Goal: Task Accomplishment & Management: Manage account settings

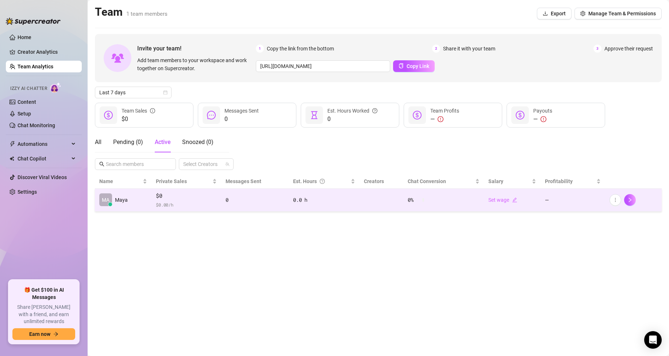
click at [167, 201] on span "$ 0.00 /h" at bounding box center [186, 204] width 61 height 7
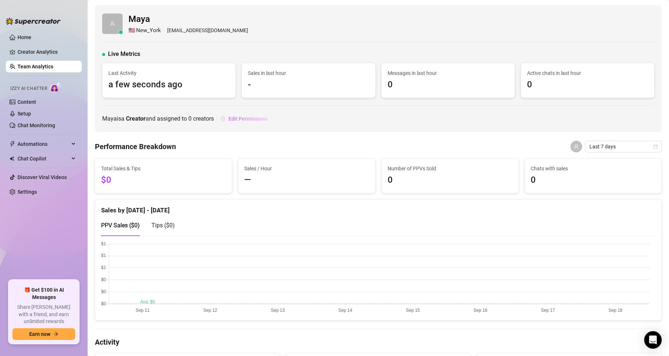
click at [261, 115] on button "Edit Permissions" at bounding box center [244, 119] width 48 height 12
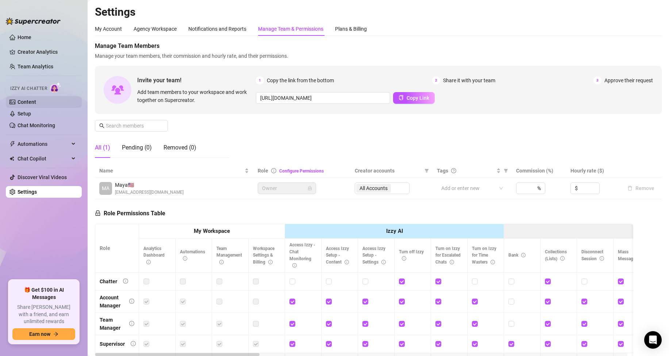
click at [18, 99] on link "Content" at bounding box center [27, 102] width 19 height 6
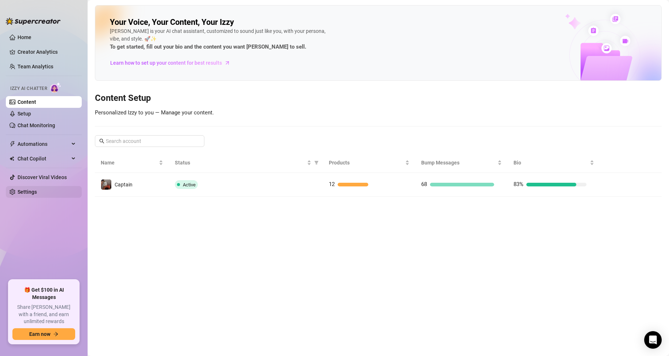
click at [31, 189] on link "Settings" at bounding box center [27, 192] width 19 height 6
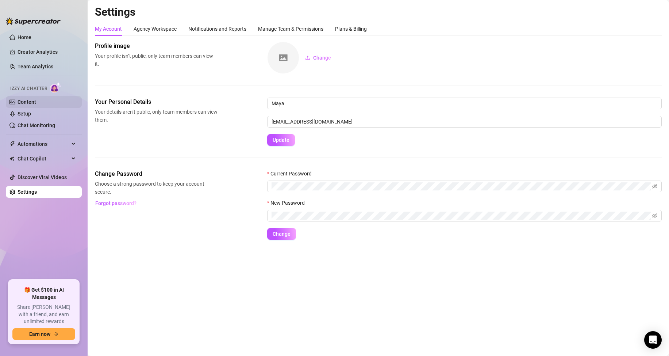
click at [36, 102] on link "Content" at bounding box center [27, 102] width 19 height 6
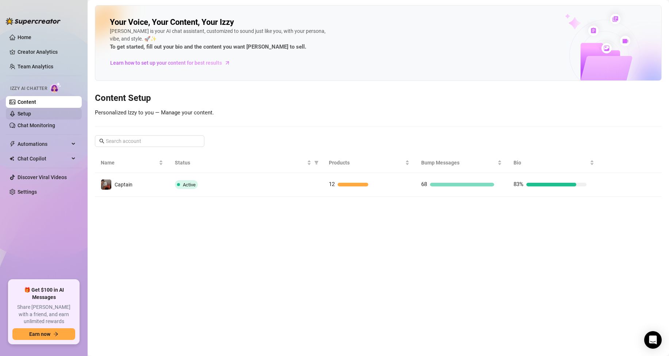
click at [30, 112] on link "Setup" at bounding box center [25, 114] width 14 height 6
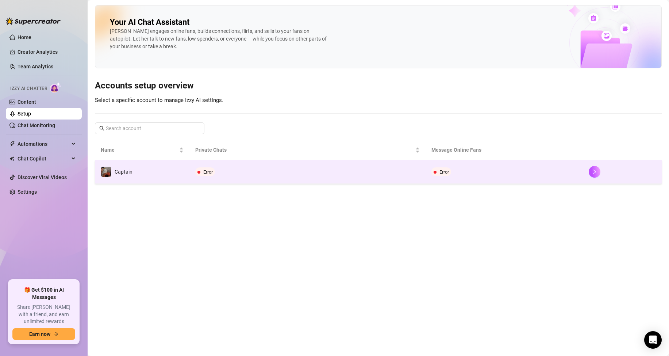
click at [176, 178] on td "Captain" at bounding box center [142, 172] width 95 height 24
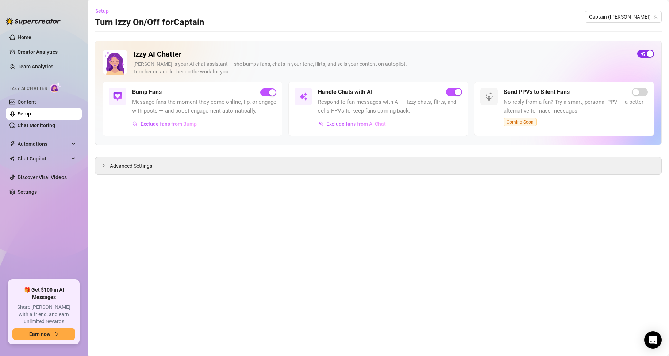
click at [643, 57] on span "button" at bounding box center [645, 54] width 17 height 8
click at [647, 54] on span "button" at bounding box center [645, 54] width 17 height 8
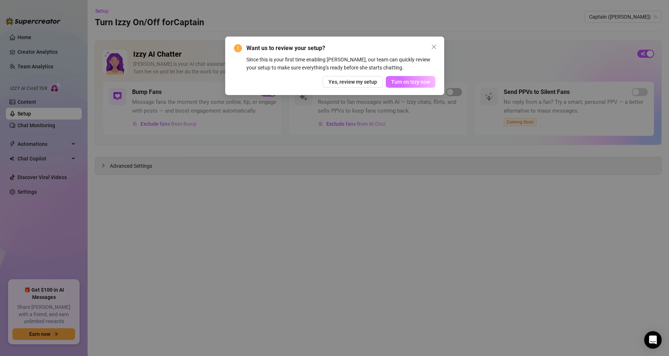
click at [419, 80] on span "Turn on Izzy now" at bounding box center [410, 82] width 39 height 6
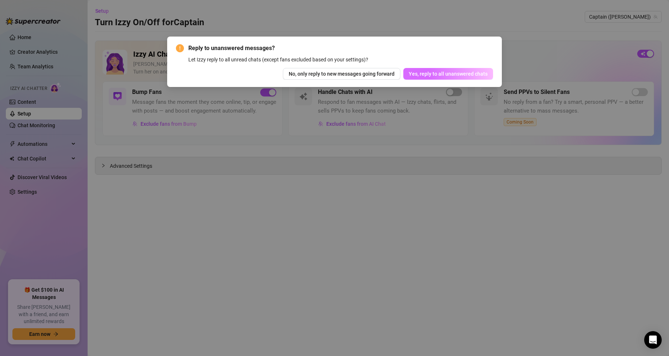
click at [425, 76] on span "Yes, reply to all unanswered chats" at bounding box center [448, 74] width 79 height 6
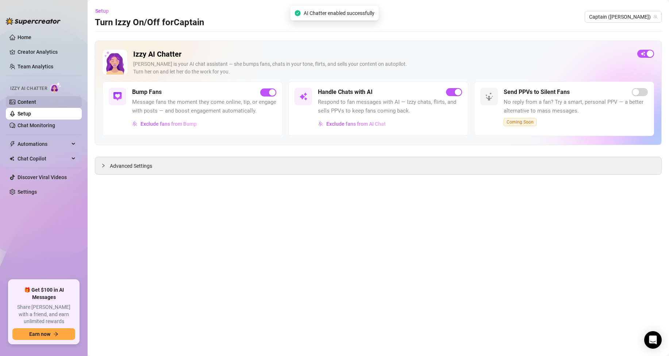
click at [36, 99] on link "Content" at bounding box center [27, 102] width 19 height 6
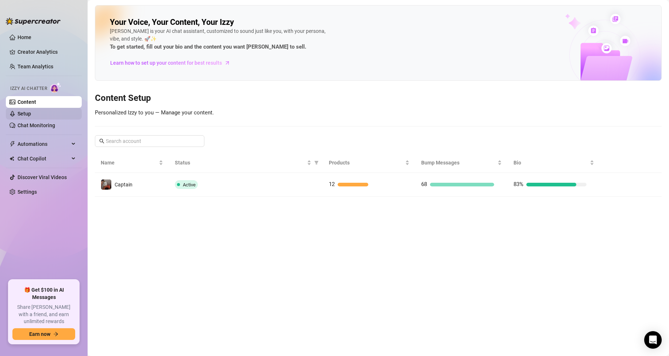
click at [31, 111] on link "Setup" at bounding box center [25, 114] width 14 height 6
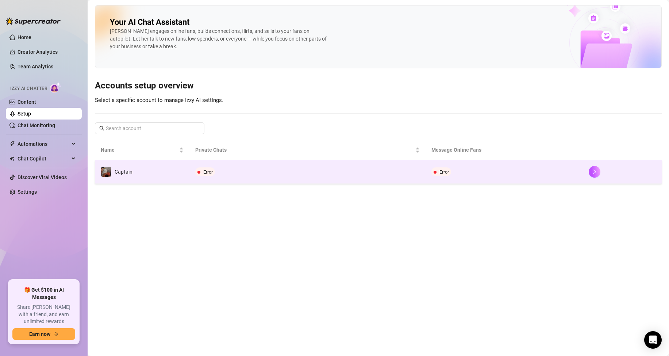
click at [257, 169] on td "Error" at bounding box center [307, 172] width 236 height 24
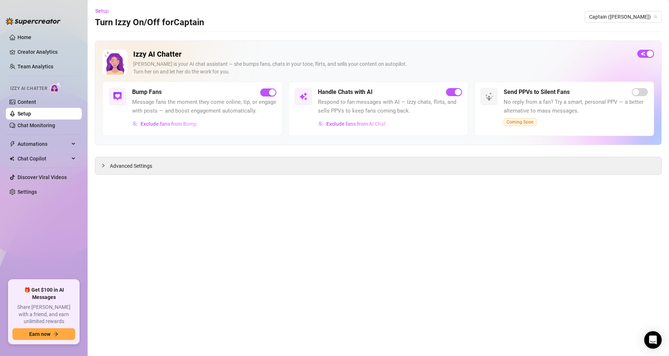
click at [208, 122] on div "Exclude fans from Bump" at bounding box center [204, 124] width 144 height 12
click at [104, 167] on icon "collapsed" at bounding box center [103, 165] width 4 height 4
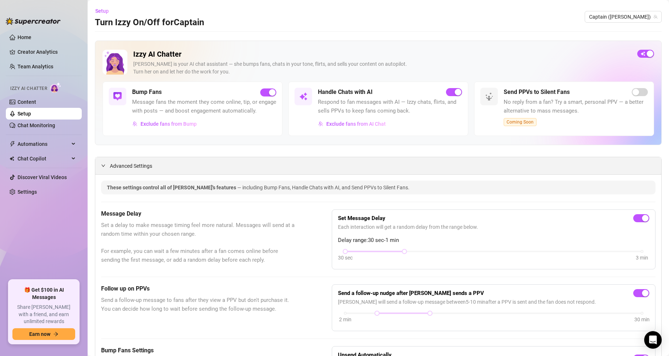
click at [104, 166] on div "Advanced Settings" at bounding box center [378, 165] width 566 height 17
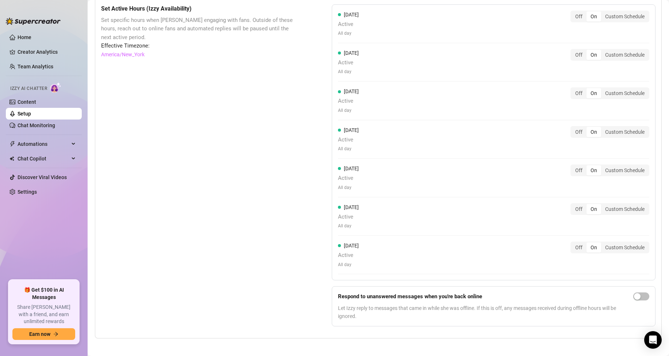
scroll to position [630, 0]
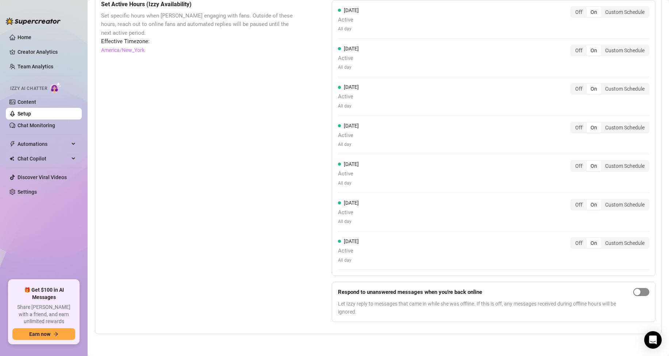
click at [639, 294] on span "button" at bounding box center [641, 292] width 16 height 8
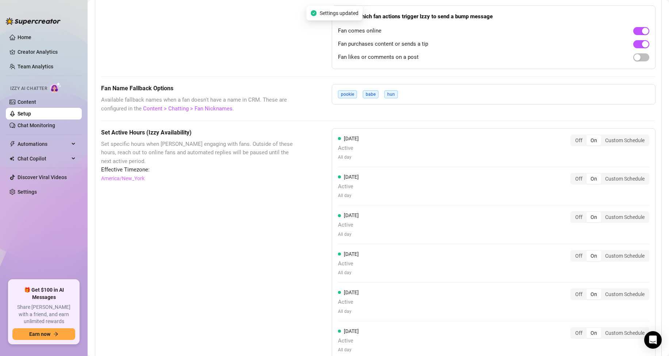
scroll to position [492, 0]
click at [36, 104] on link "Content" at bounding box center [27, 102] width 19 height 6
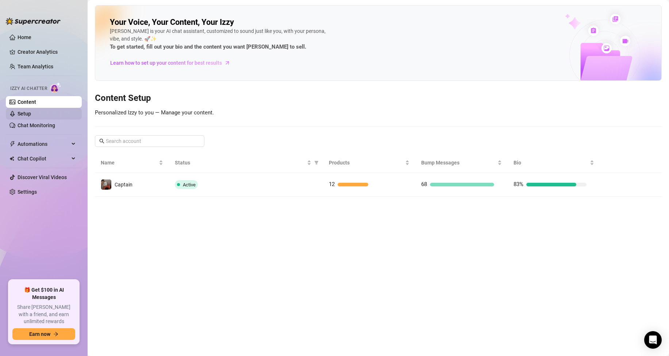
click at [31, 112] on link "Setup" at bounding box center [25, 114] width 14 height 6
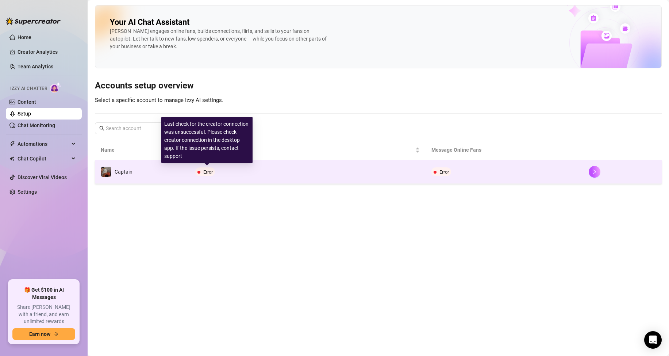
click at [209, 170] on span "Error" at bounding box center [207, 171] width 9 height 5
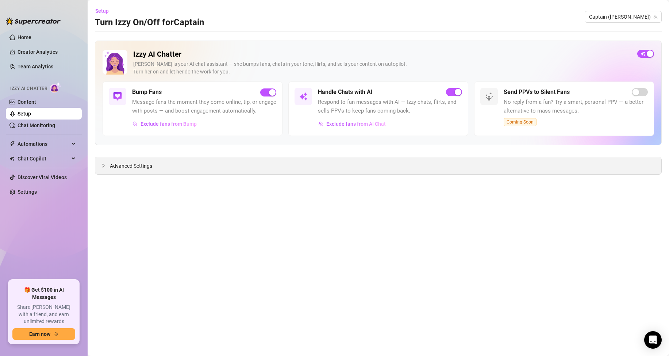
click at [123, 167] on span "Advanced Settings" at bounding box center [131, 166] width 42 height 8
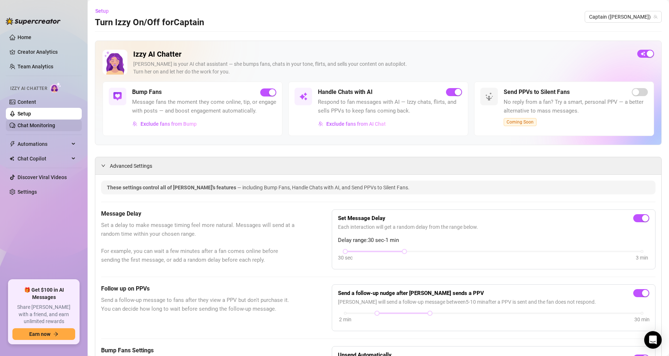
click at [51, 126] on link "Chat Monitoring" at bounding box center [37, 125] width 38 height 6
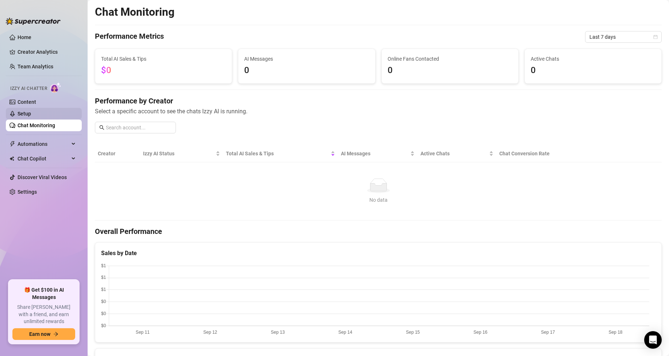
click at [31, 111] on link "Setup" at bounding box center [25, 114] width 14 height 6
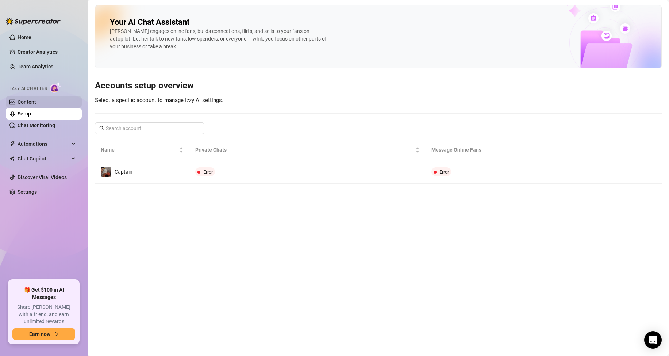
click at [36, 99] on link "Content" at bounding box center [27, 102] width 19 height 6
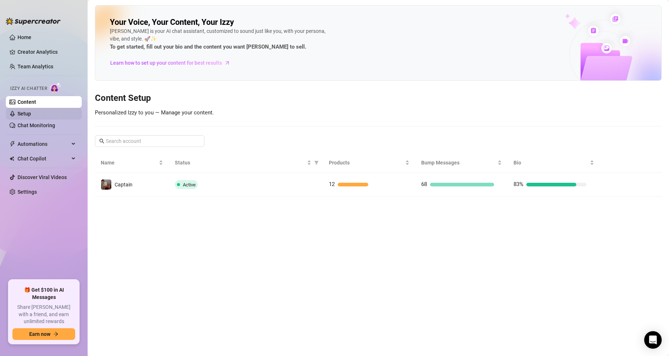
click at [31, 113] on link "Setup" at bounding box center [25, 114] width 14 height 6
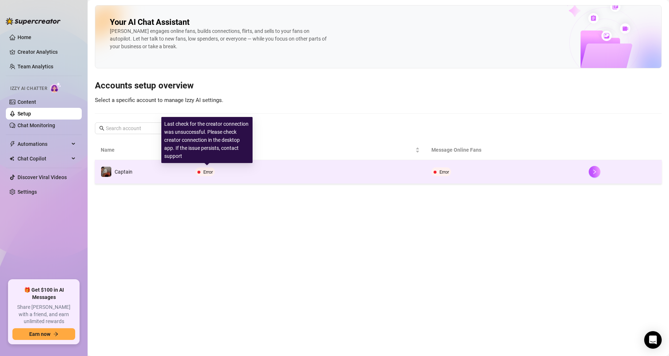
click at [204, 173] on span "Error" at bounding box center [207, 171] width 9 height 5
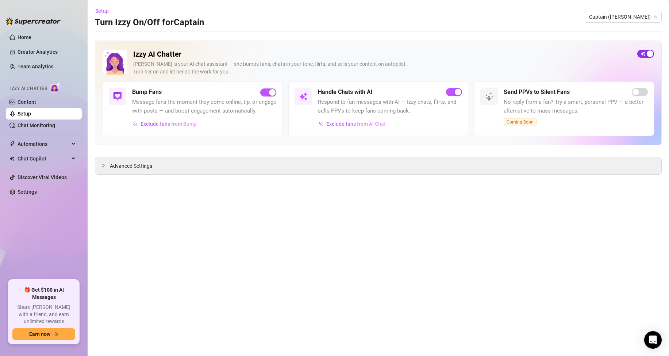
click at [647, 53] on div "button" at bounding box center [650, 53] width 7 height 7
click at [649, 54] on span "button" at bounding box center [645, 54] width 17 height 8
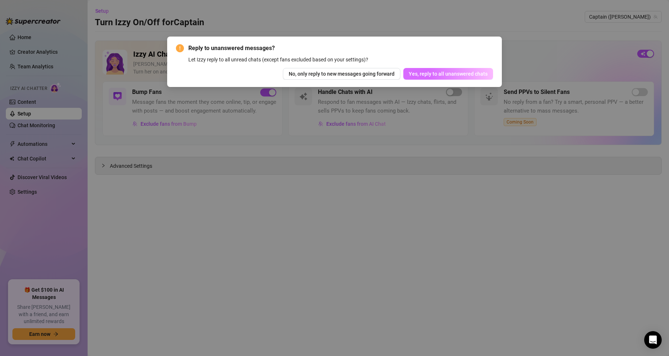
click at [465, 70] on button "Yes, reply to all unanswered chats" at bounding box center [448, 74] width 90 height 12
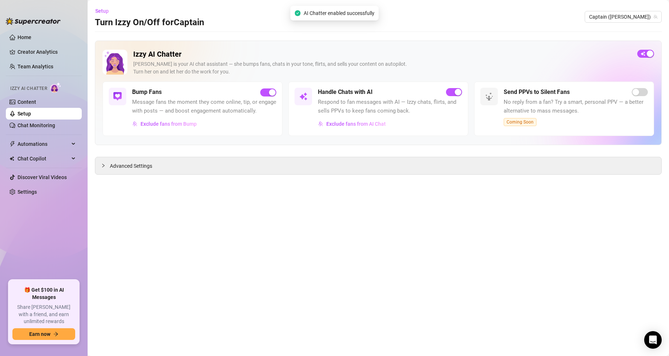
click at [31, 111] on link "Setup" at bounding box center [25, 114] width 14 height 6
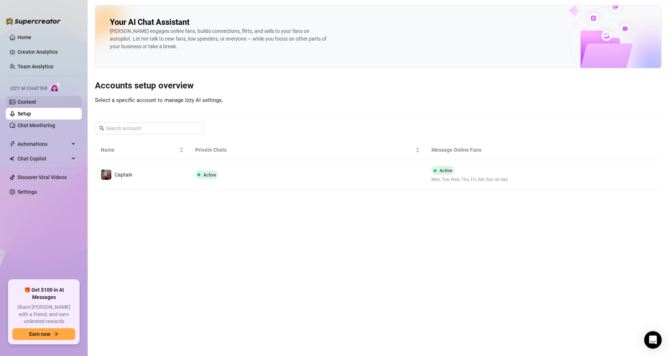
click at [30, 103] on link "Content" at bounding box center [27, 102] width 19 height 6
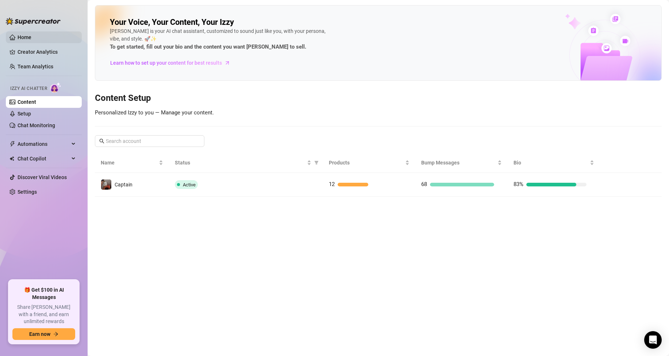
click at [31, 35] on link "Home" at bounding box center [25, 37] width 14 height 6
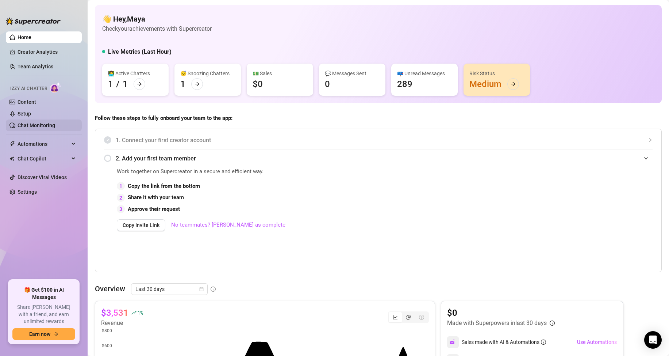
click at [55, 123] on link "Chat Monitoring" at bounding box center [37, 125] width 38 height 6
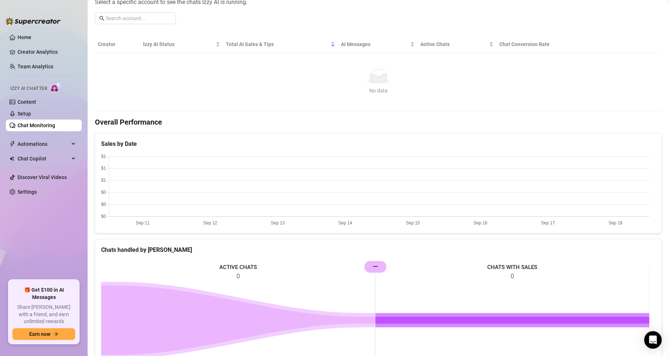
scroll to position [110, 0]
click at [34, 102] on link "Content" at bounding box center [27, 102] width 19 height 6
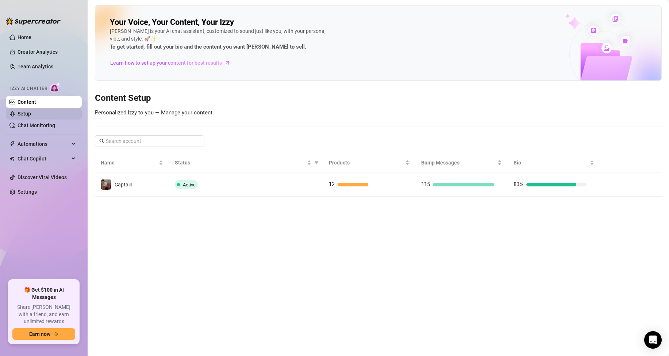
click at [31, 116] on link "Setup" at bounding box center [25, 114] width 14 height 6
